Goal: Find contact information: Find contact information

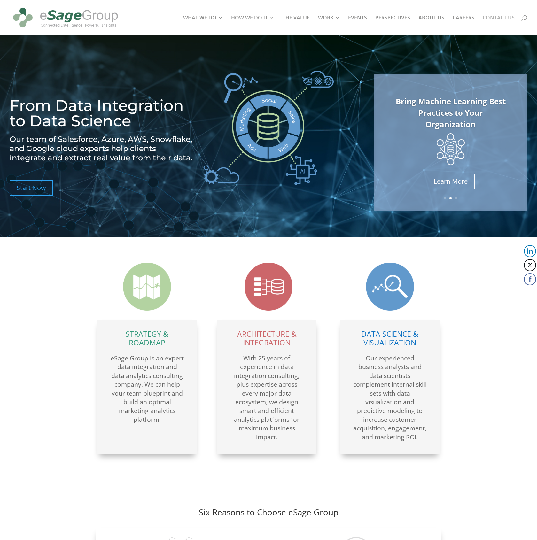
click at [502, 17] on link "CONTACT US" at bounding box center [499, 25] width 32 height 20
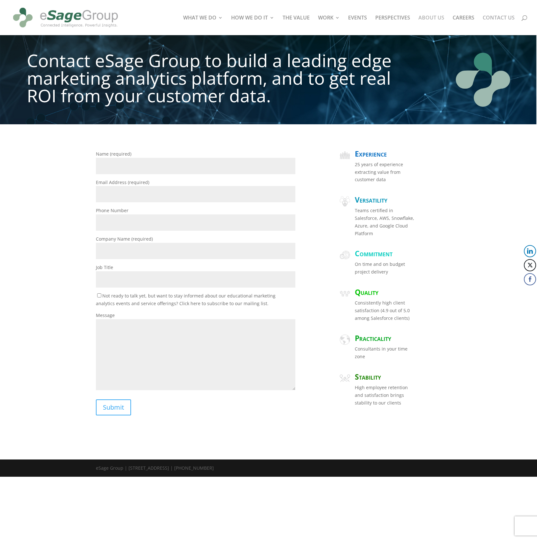
click at [431, 16] on link "ABOUT US" at bounding box center [431, 25] width 26 height 20
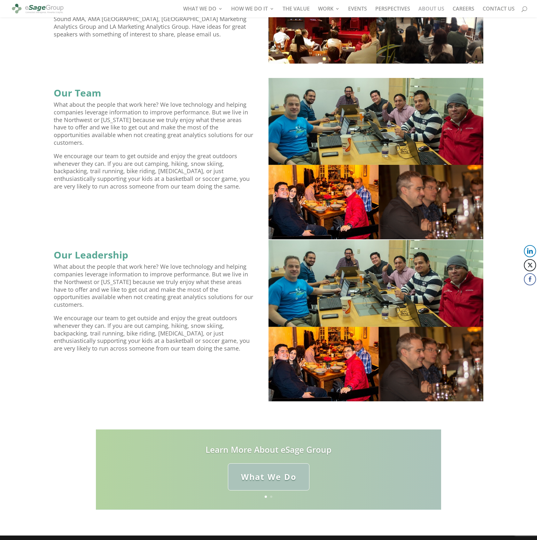
scroll to position [374, 0]
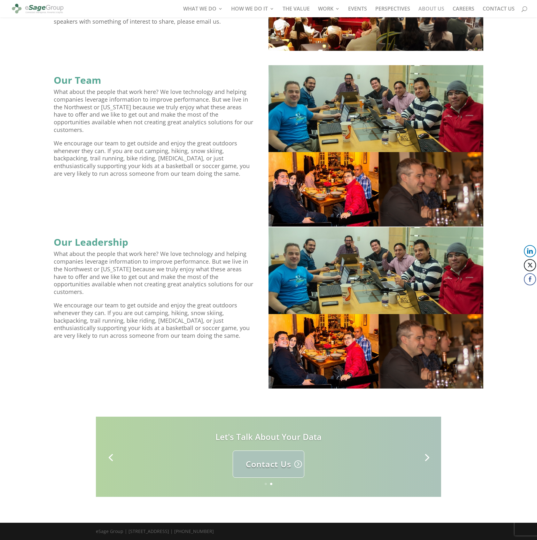
click at [258, 464] on link "Contact Us" at bounding box center [269, 464] width 72 height 27
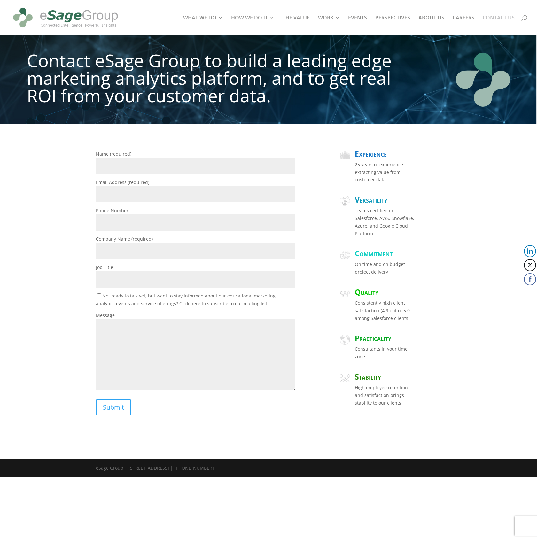
click at [494, 19] on link "CONTACT US" at bounding box center [499, 25] width 32 height 20
click at [427, 20] on link "ABOUT US" at bounding box center [431, 25] width 26 height 20
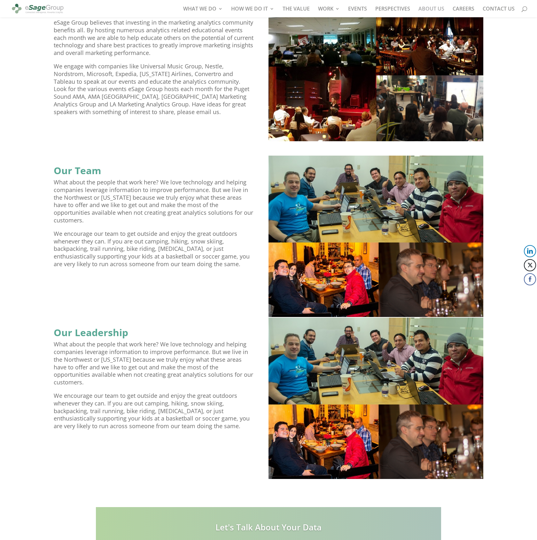
scroll to position [374, 0]
